Goal: Task Accomplishment & Management: Manage account settings

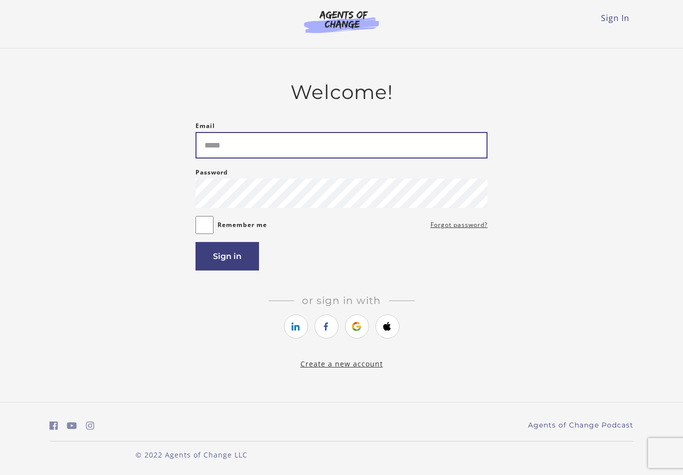
type input "**********"
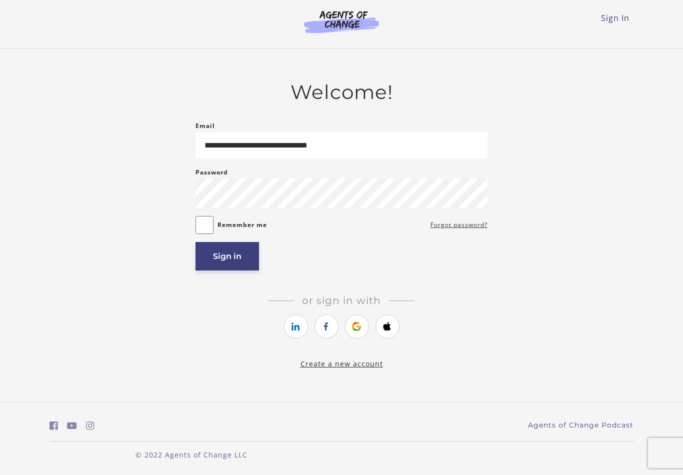
click at [221, 255] on button "Sign in" at bounding box center [228, 256] width 64 height 29
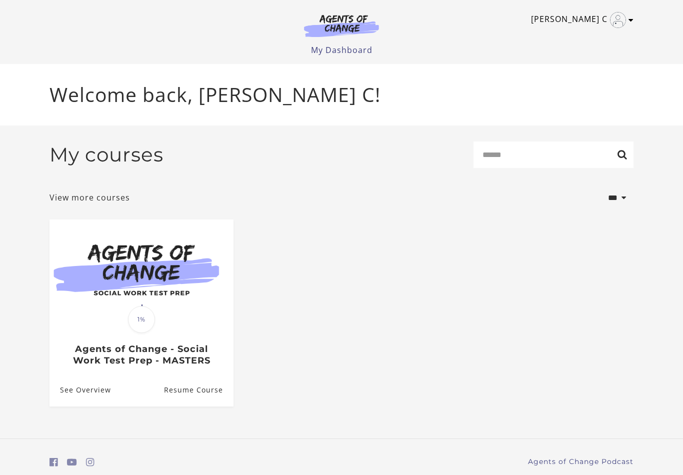
click at [631, 22] on icon "Toggle menu" at bounding box center [631, 20] width 5 height 8
click at [585, 37] on link "My Account" at bounding box center [592, 36] width 88 height 17
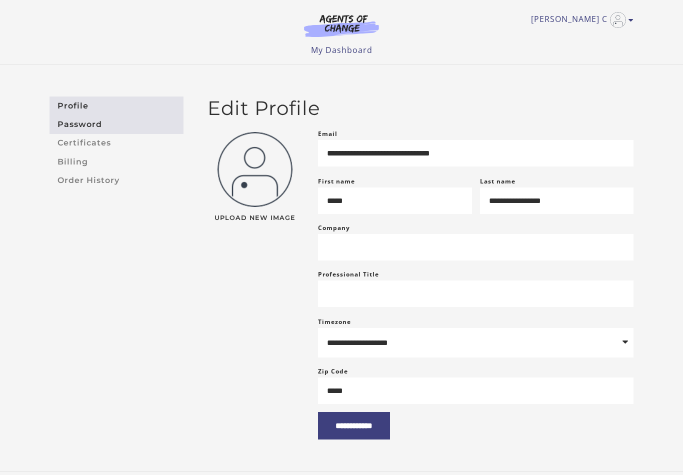
click at [89, 128] on link "Password" at bounding box center [117, 124] width 134 height 19
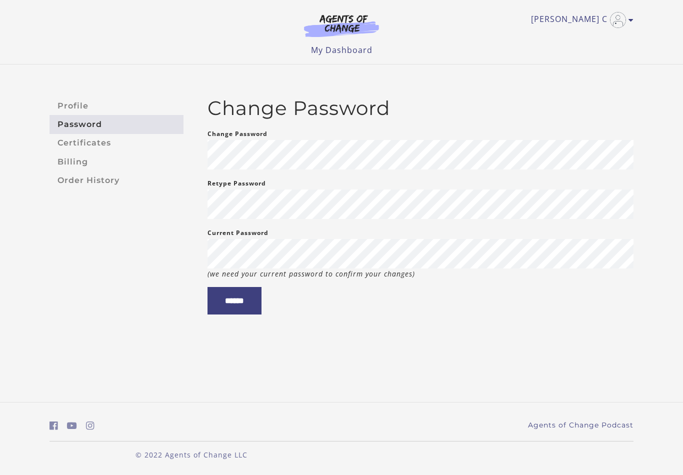
click at [132, 88] on div "Profile Password Certificates Billing Order History Change Password Change Pass…" at bounding box center [341, 206] width 683 height 282
click at [590, 25] on link "[PERSON_NAME] C" at bounding box center [580, 20] width 98 height 16
click at [625, 22] on img "Toggle menu" at bounding box center [618, 20] width 16 height 16
click at [629, 19] on icon "Toggle menu" at bounding box center [631, 20] width 5 height 8
click at [648, 24] on header "Misty C My Account Support Sign Out Toggle menu Menu My Dashboard My Account Su…" at bounding box center [341, 32] width 683 height 65
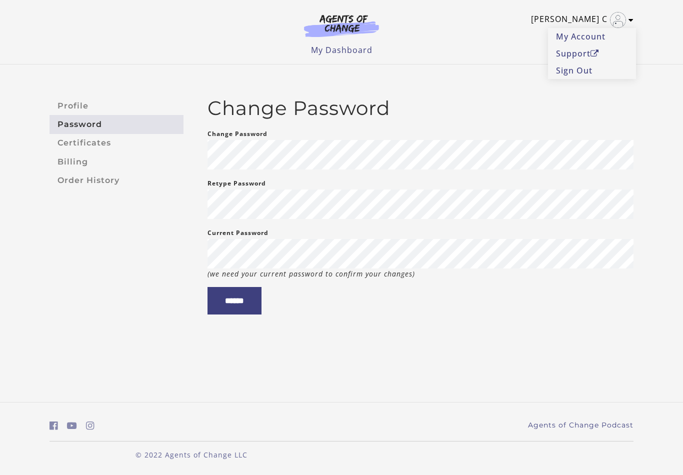
click at [590, 19] on link "[PERSON_NAME] C" at bounding box center [580, 20] width 98 height 16
click at [625, 24] on img "Toggle menu" at bounding box center [618, 20] width 16 height 16
click at [476, 35] on div "Misty C My Account Support Sign Out Toggle menu Menu My Dashboard My Account Su…" at bounding box center [342, 28] width 584 height 56
click at [77, 102] on link "Profile" at bounding box center [117, 106] width 134 height 19
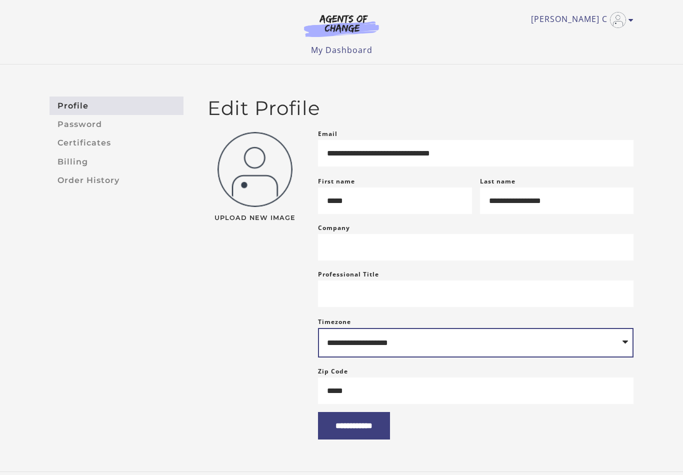
select select "**********"
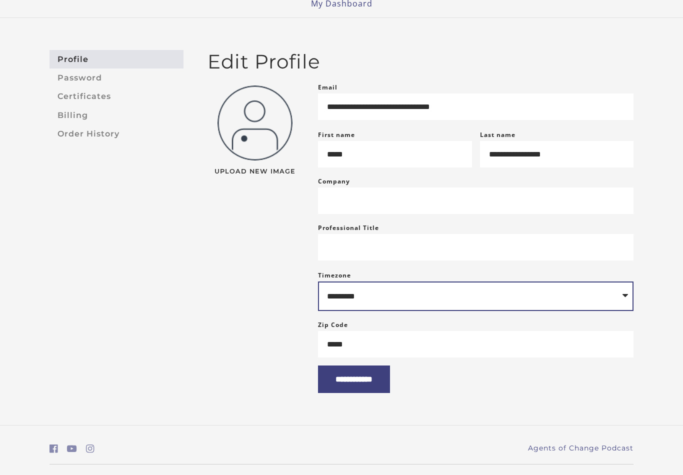
scroll to position [58, 0]
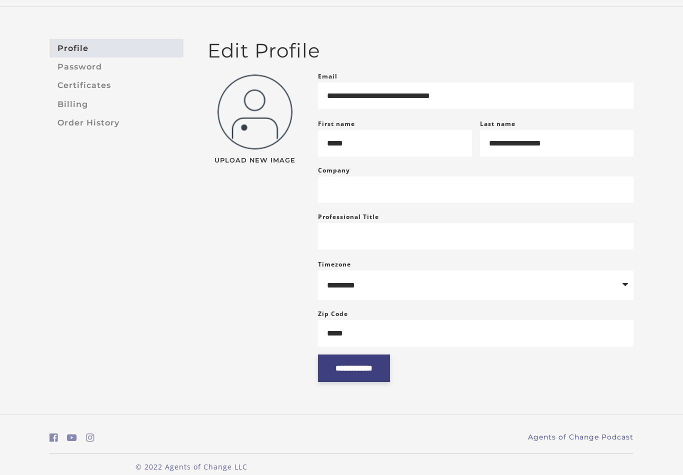
click at [387, 382] on input "**********" at bounding box center [354, 369] width 72 height 28
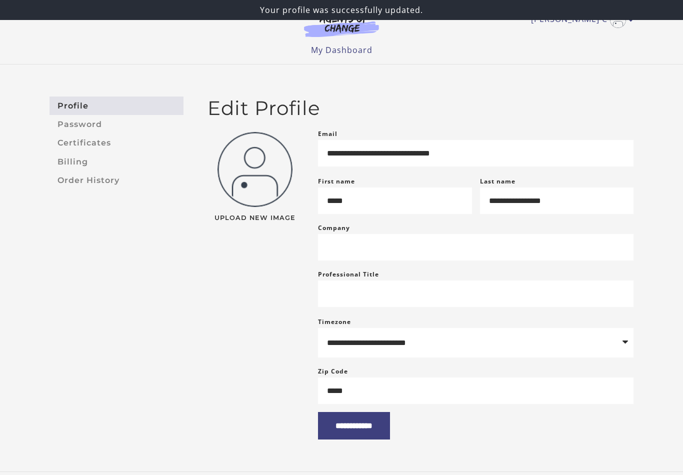
click at [345, 27] on img at bounding box center [342, 25] width 96 height 23
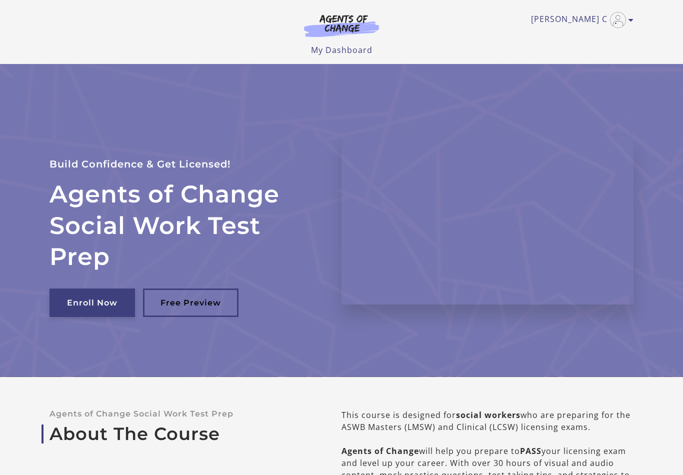
click at [102, 304] on link "Enroll Now" at bounding box center [93, 303] width 86 height 29
